Goal: Use online tool/utility: Utilize a website feature to perform a specific function

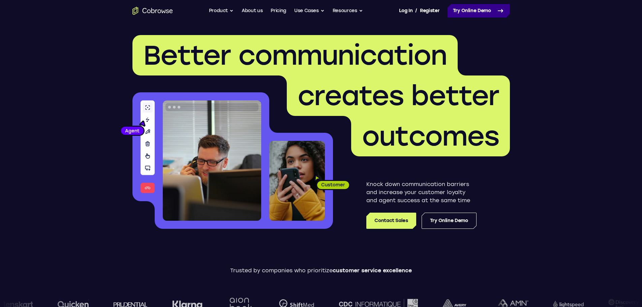
click at [482, 14] on link "Try Online Demo" at bounding box center [478, 10] width 62 height 13
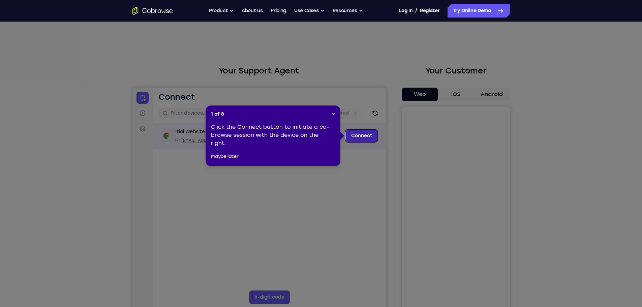
click at [365, 135] on link "Connect" at bounding box center [361, 136] width 32 height 12
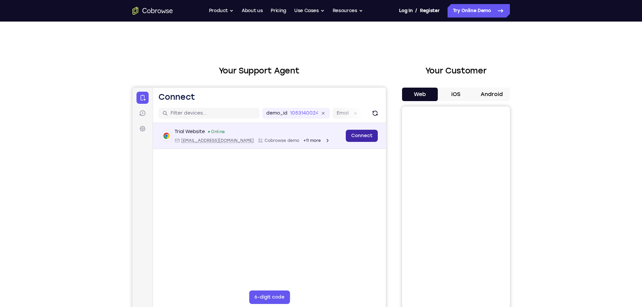
click at [368, 135] on link "Connect" at bounding box center [361, 136] width 32 height 12
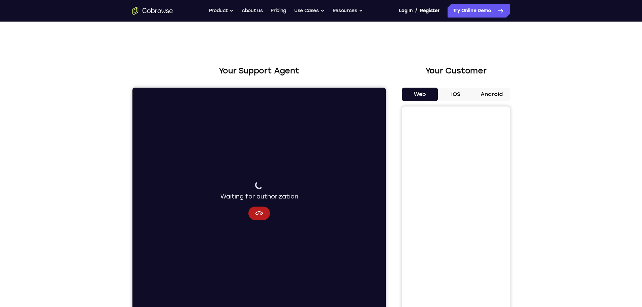
click at [537, 91] on div "Your Support Agent Your Customer Web iOS Android Next Steps We’d be happy to gi…" at bounding box center [321, 244] width 642 height 444
